Goal: Task Accomplishment & Management: Manage account settings

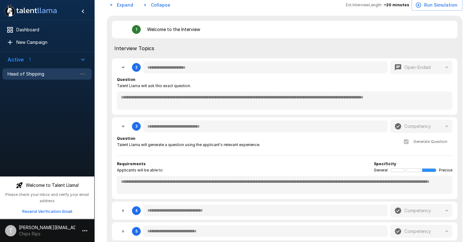
scroll to position [155, 0]
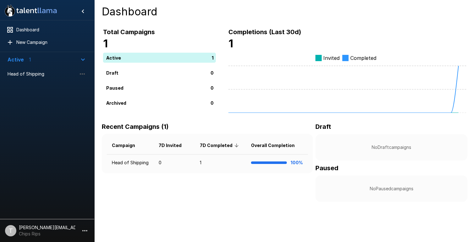
click at [45, 229] on p "[PERSON_NAME][EMAIL_ADDRESS][DOMAIN_NAME]" at bounding box center [47, 228] width 56 height 6
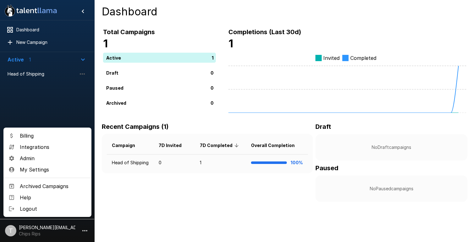
click at [35, 134] on span "Billing" at bounding box center [53, 136] width 67 height 8
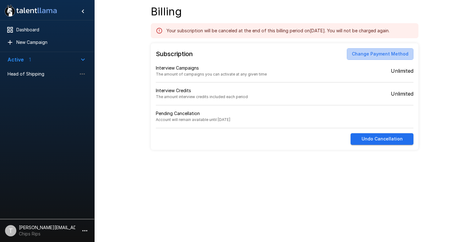
click at [387, 56] on button "Change Payment Method" at bounding box center [380, 54] width 67 height 12
